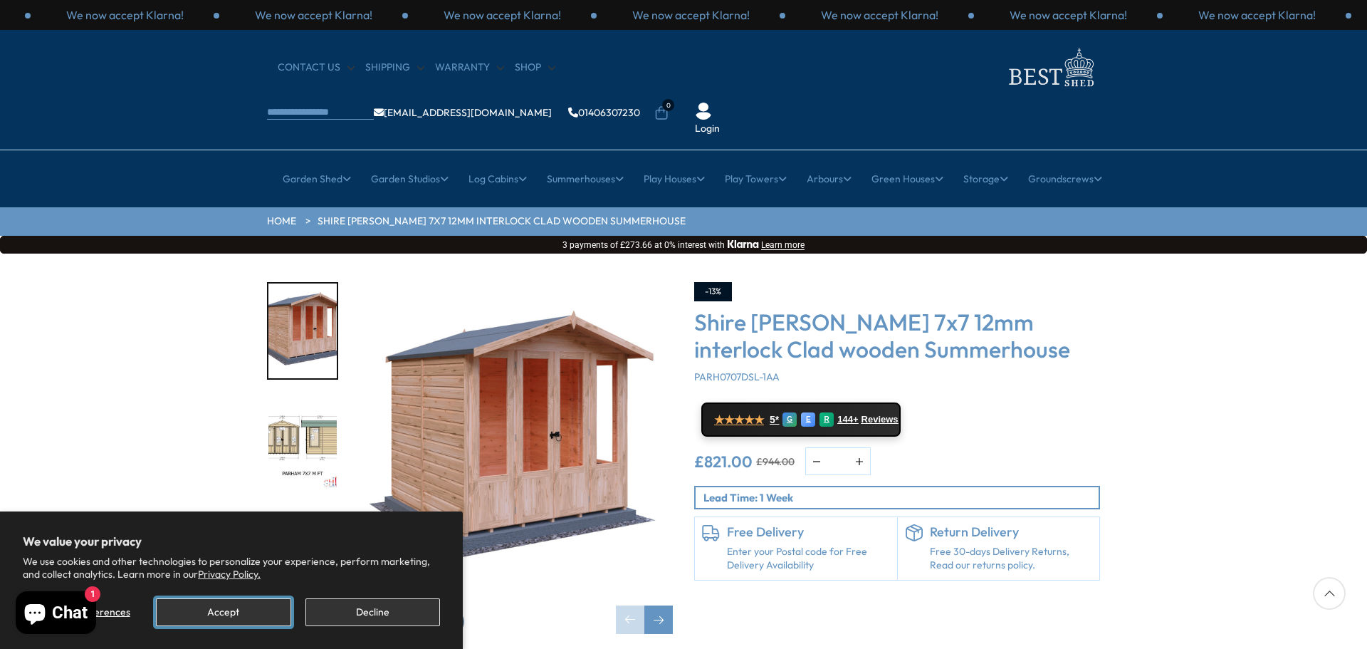
click at [254, 610] on button "Accept" at bounding box center [223, 612] width 135 height 28
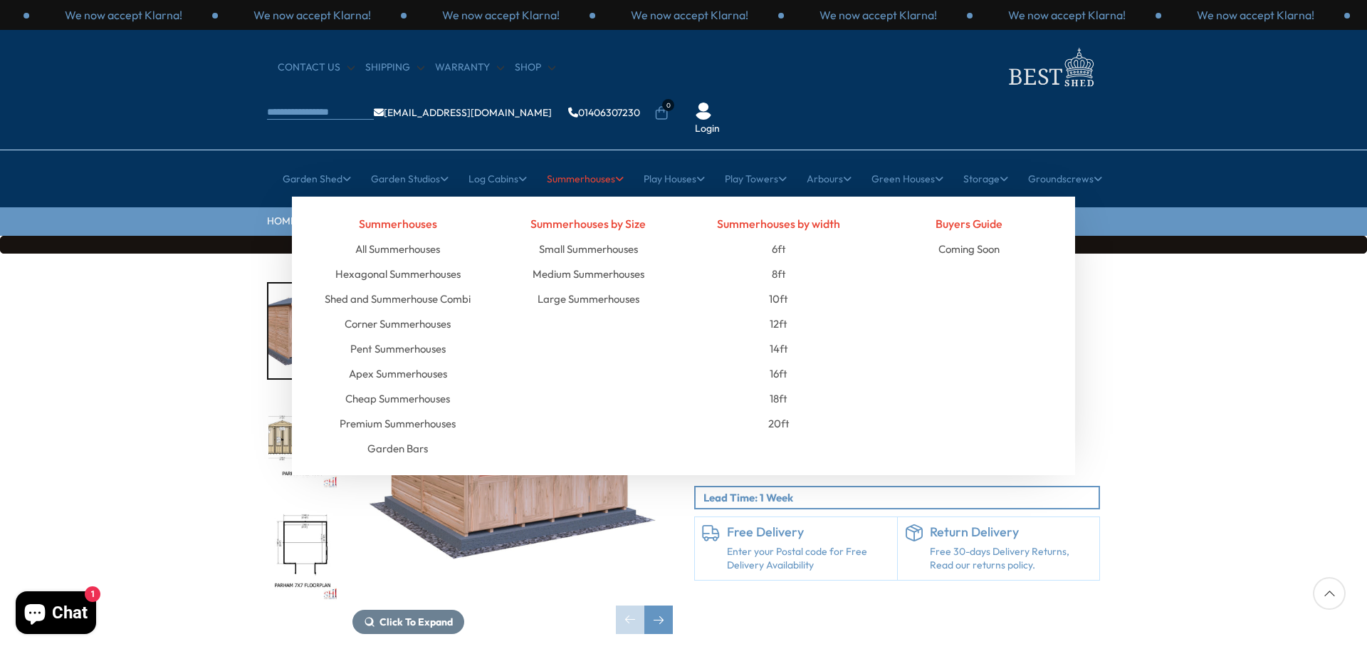
click at [560, 161] on link "Summerhouses" at bounding box center [585, 179] width 77 height 36
click at [573, 236] on link "Small Summerhouses" at bounding box center [588, 248] width 99 height 25
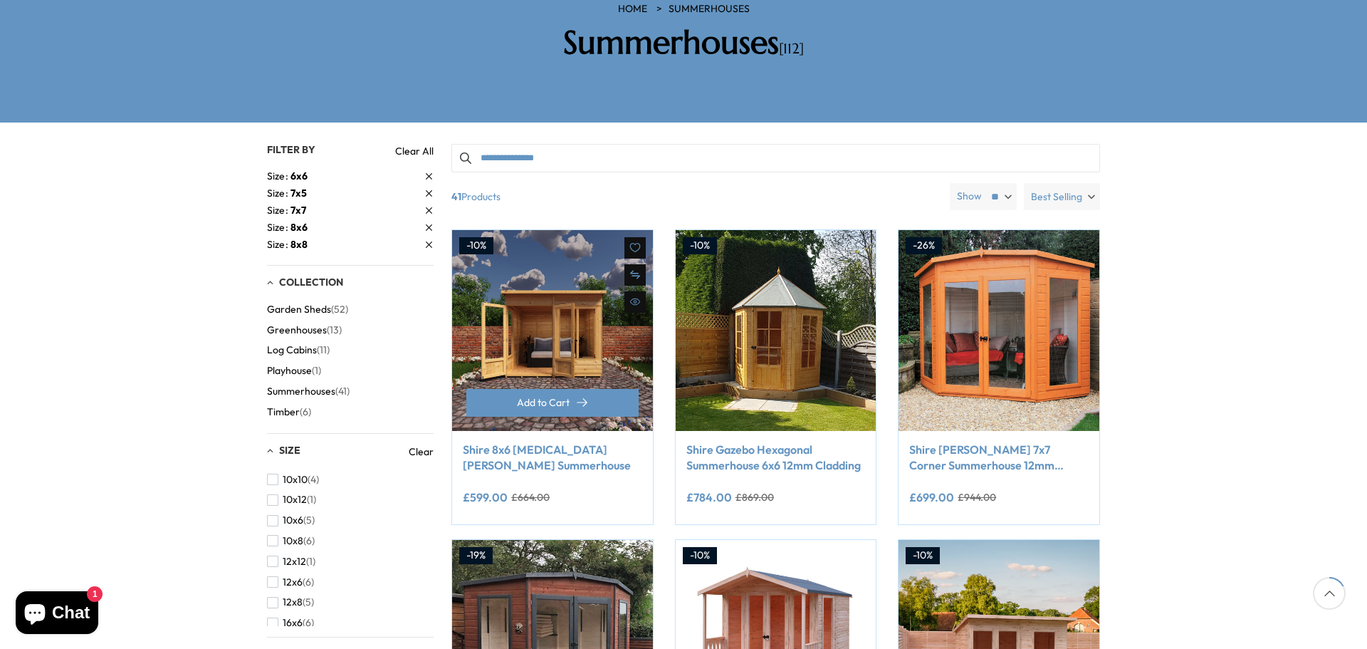
scroll to position [285, 0]
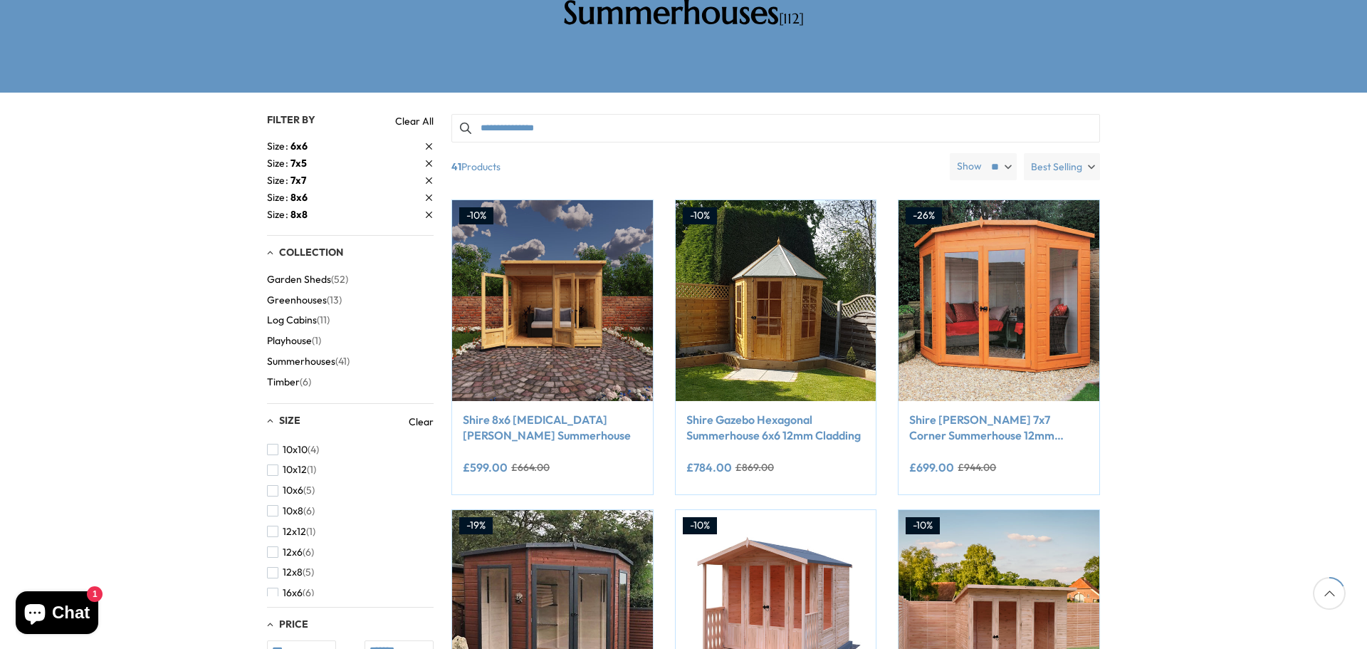
click at [1050, 153] on span "Best Selling" at bounding box center [1056, 166] width 51 height 27
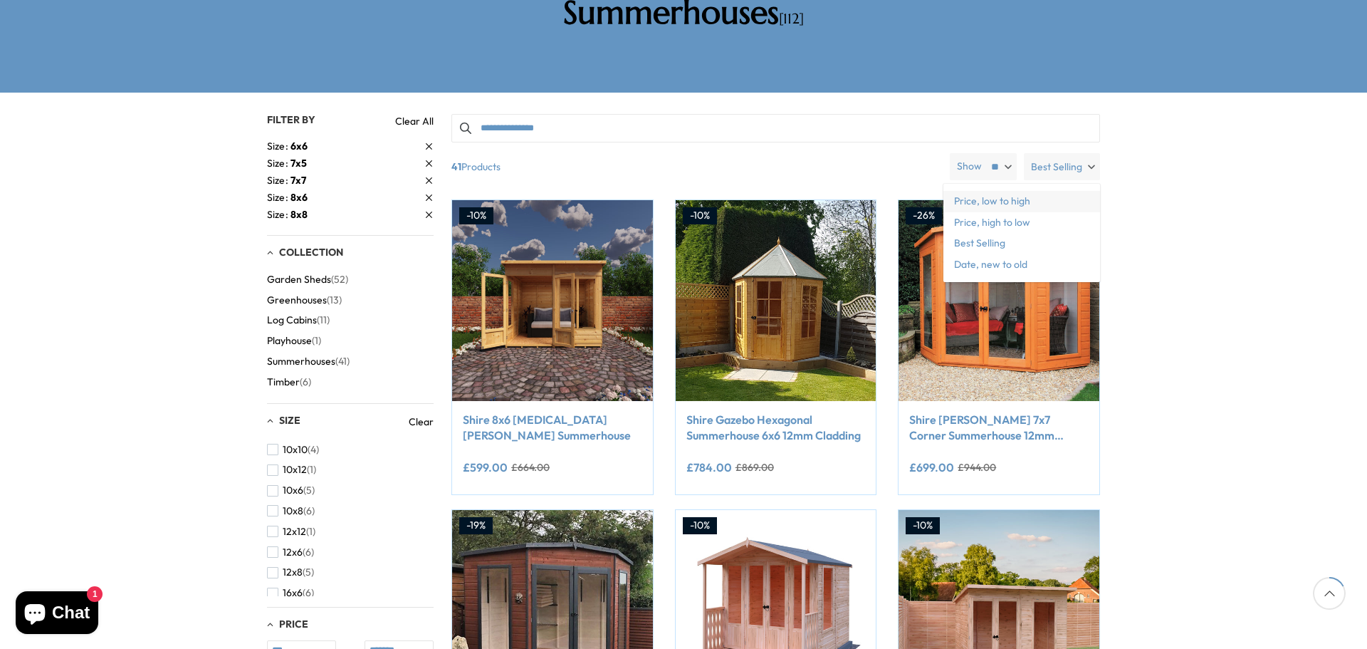
click at [1000, 191] on span "Price, low to high" at bounding box center [1022, 201] width 157 height 21
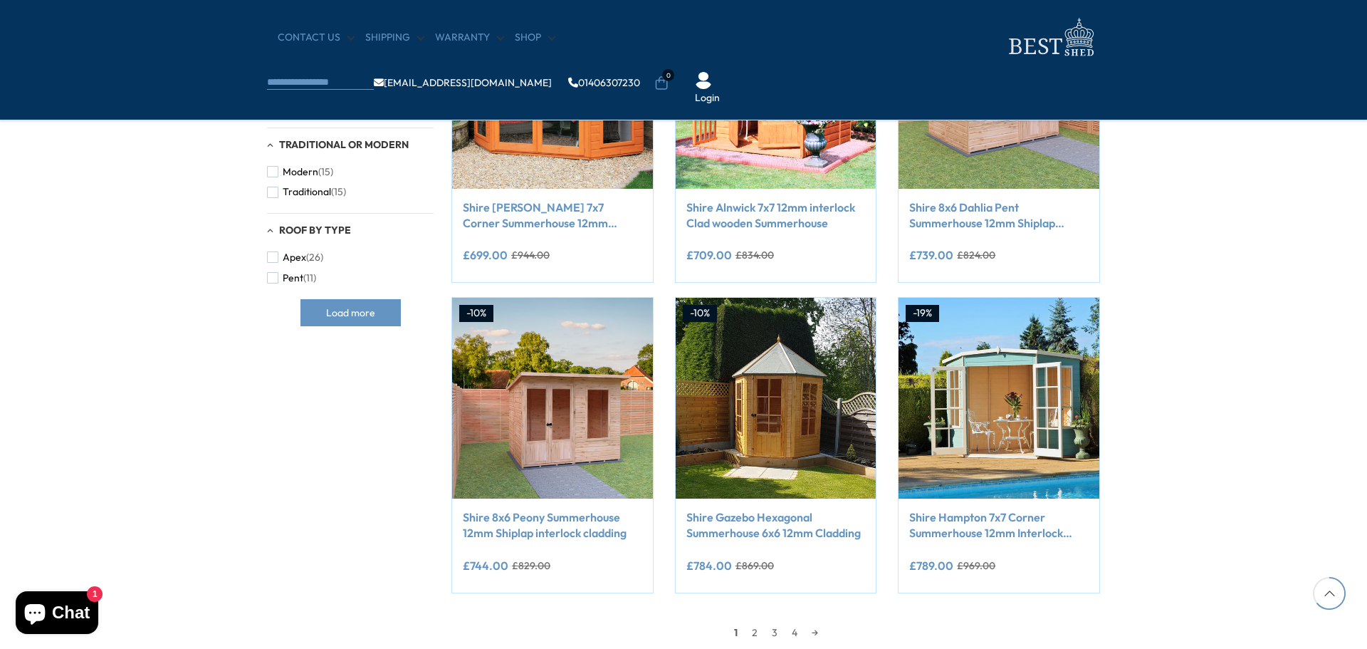
scroll to position [1140, 0]
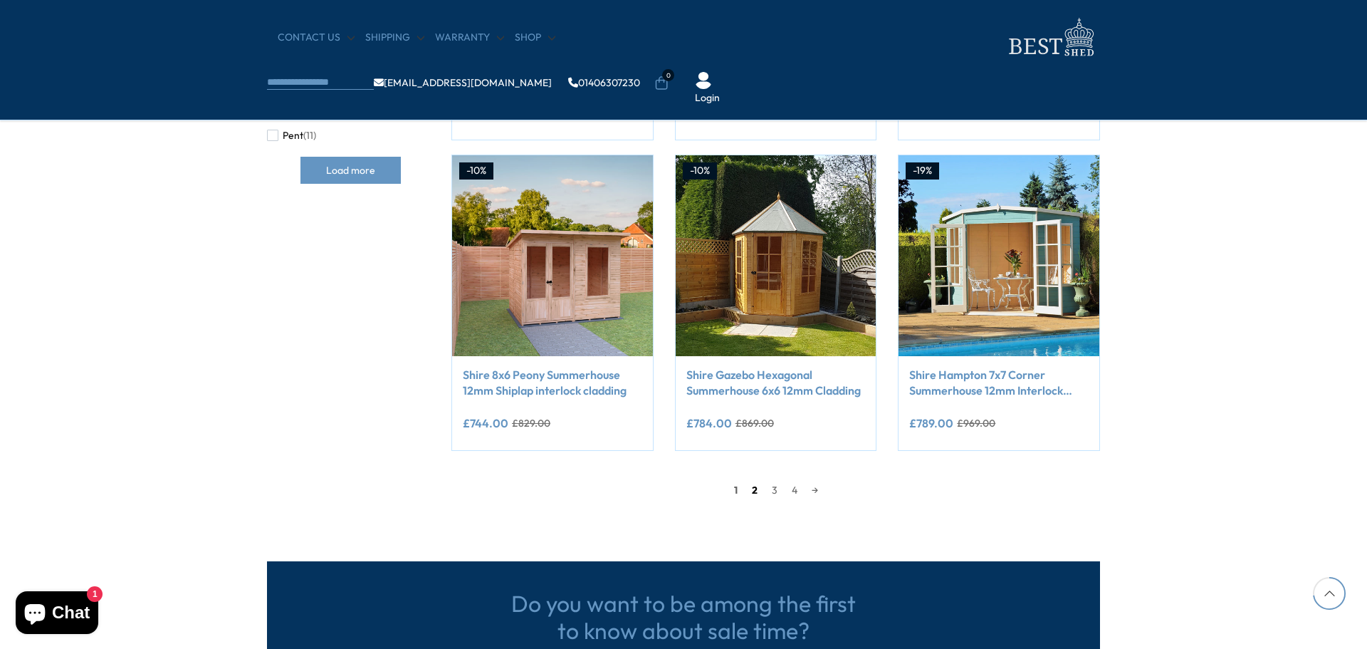
click at [750, 491] on link "2" at bounding box center [755, 489] width 20 height 21
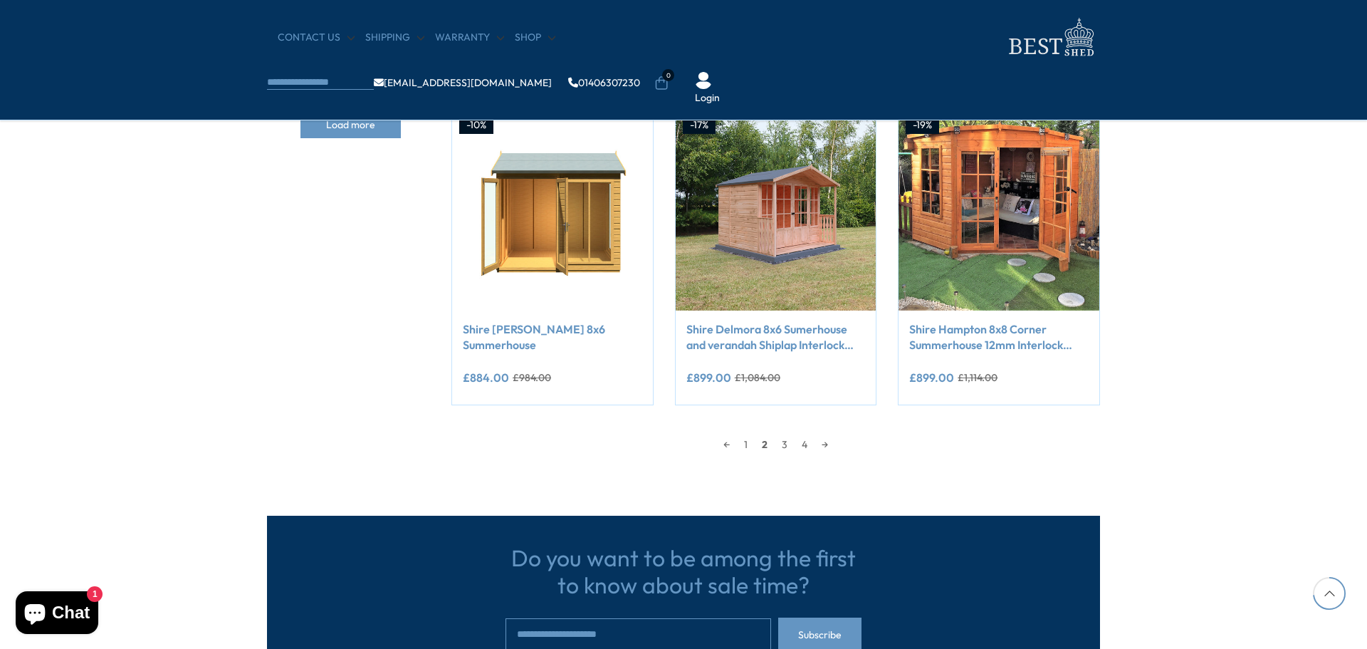
scroll to position [1204, 0]
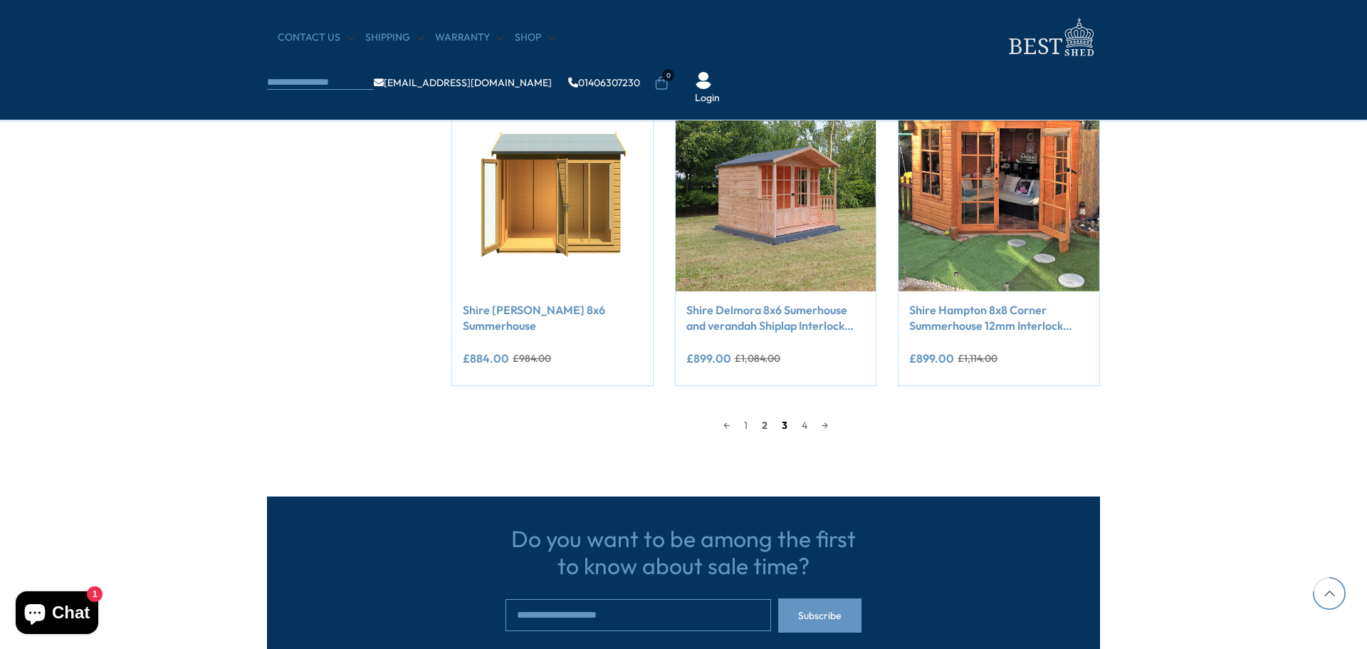
click at [785, 427] on link "3" at bounding box center [785, 425] width 20 height 21
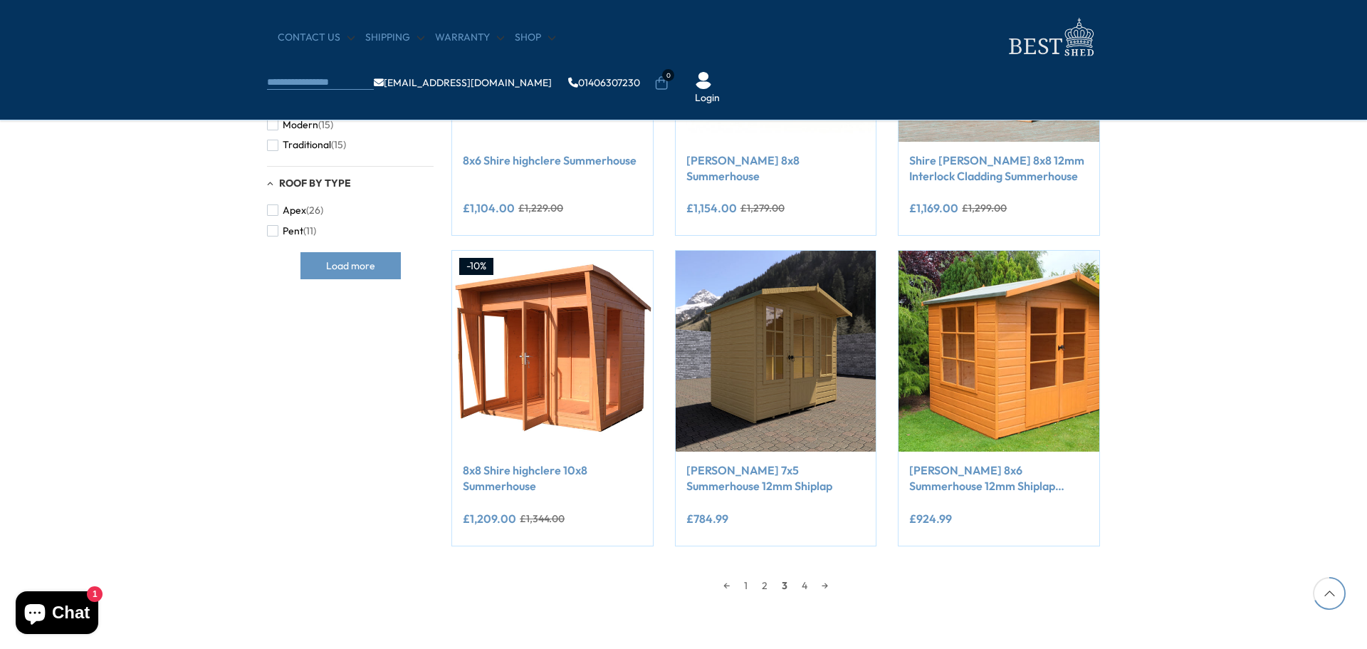
scroll to position [1062, 0]
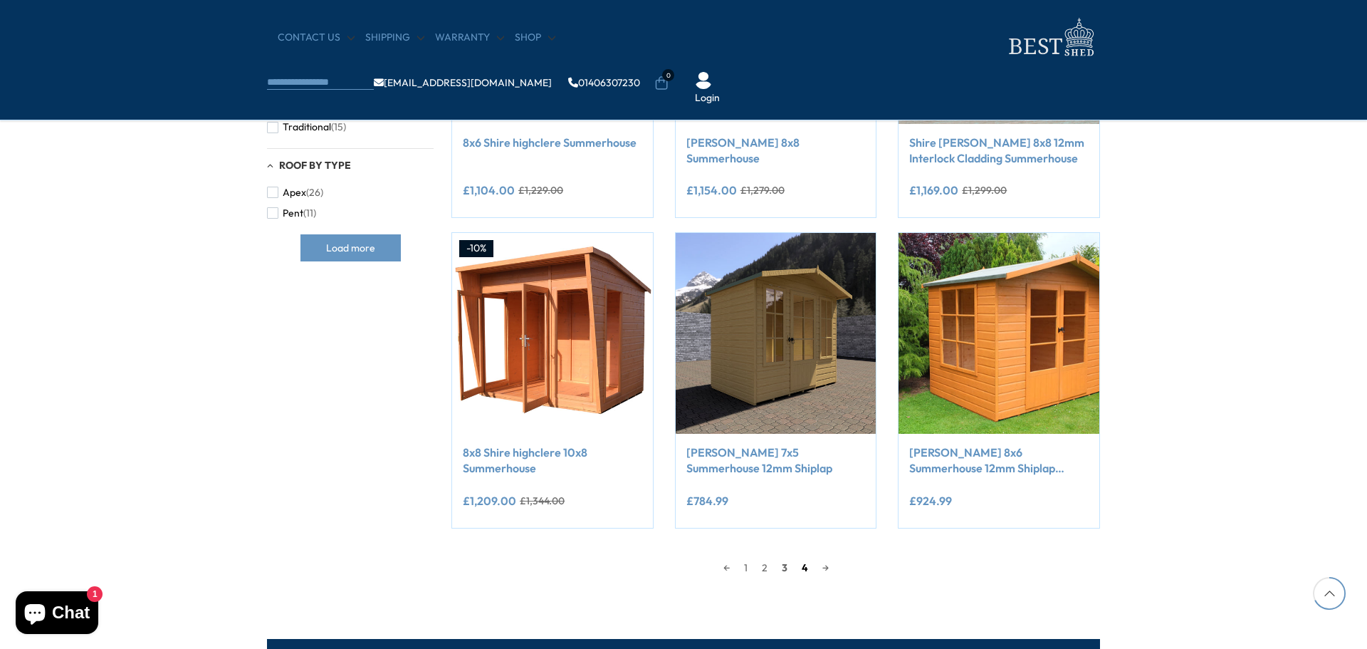
click at [804, 568] on link "4" at bounding box center [805, 567] width 21 height 21
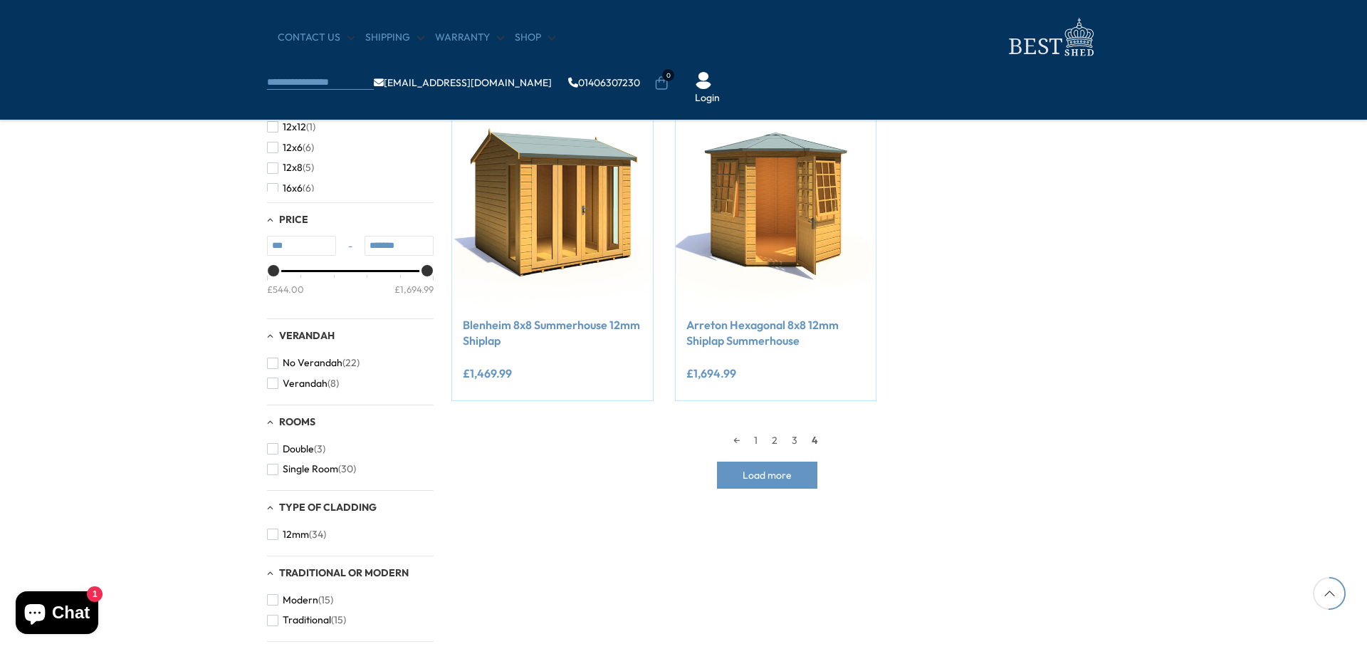
scroll to position [635, 0]
